Goal: Transaction & Acquisition: Obtain resource

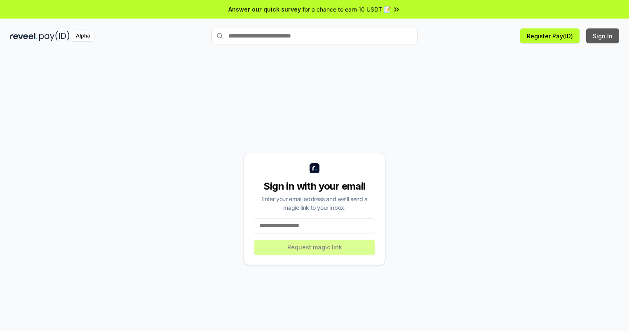
click at [603, 36] on button "Sign In" at bounding box center [602, 35] width 33 height 15
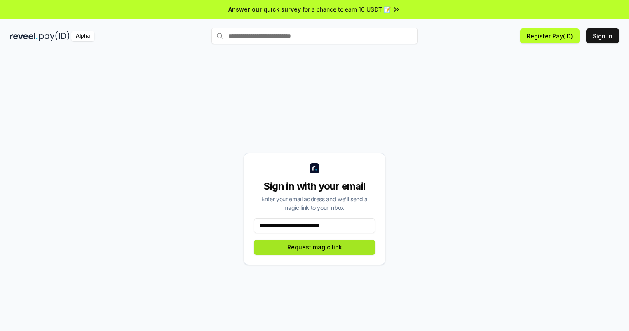
type input "**********"
click at [315, 247] on button "Request magic link" at bounding box center [314, 247] width 121 height 15
